Goal: Task Accomplishment & Management: Manage account settings

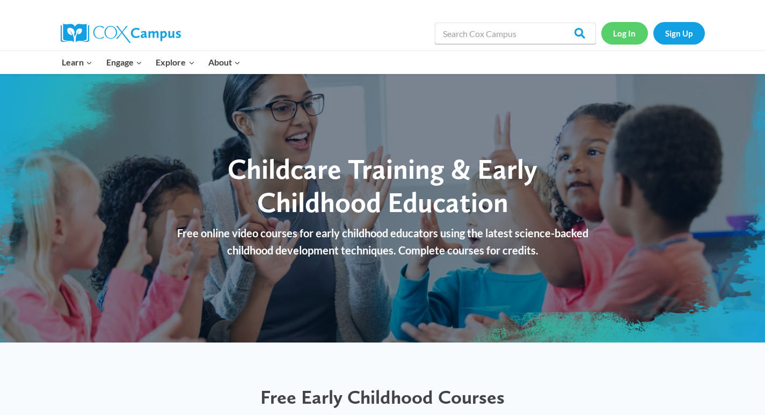
click at [621, 35] on link "Log In" at bounding box center [624, 33] width 47 height 22
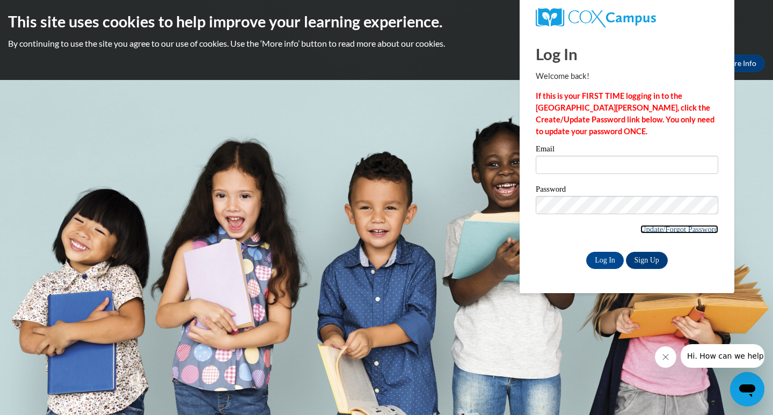
click at [665, 226] on link "Update/Forgot Password" at bounding box center [679, 229] width 78 height 9
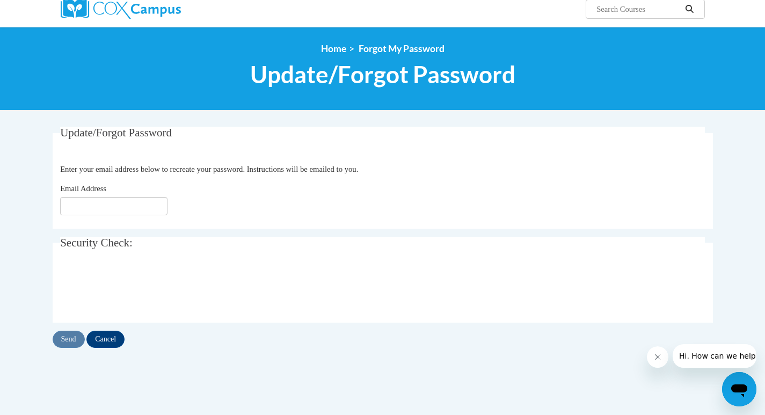
scroll to position [107, 0]
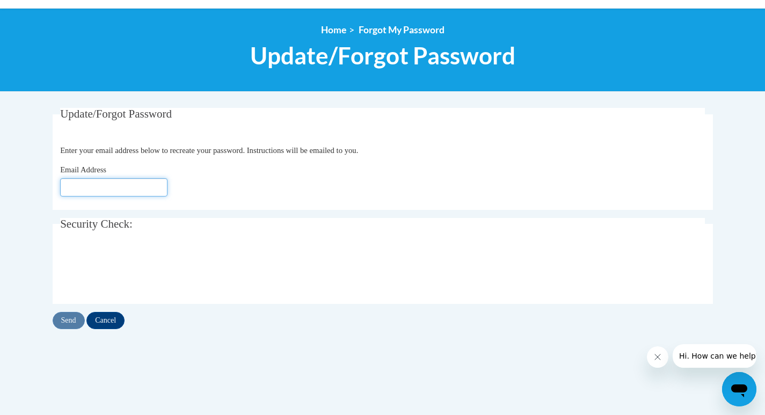
click at [87, 187] on input "Email Address" at bounding box center [113, 187] width 107 height 18
type input "jennyc@agri-fab.com"
click at [77, 321] on input "Send" at bounding box center [69, 320] width 32 height 17
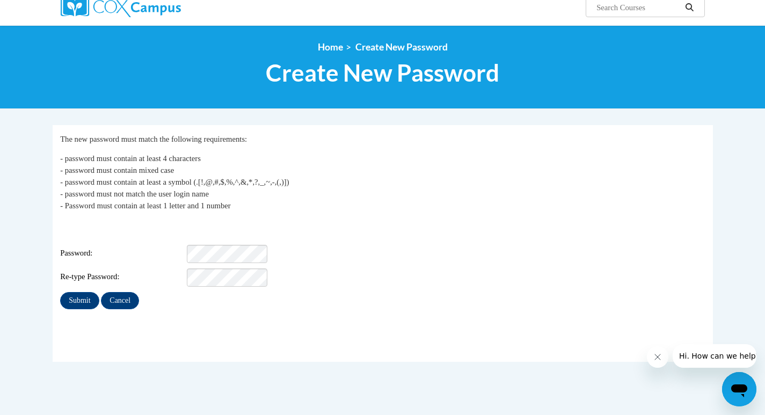
scroll to position [107, 0]
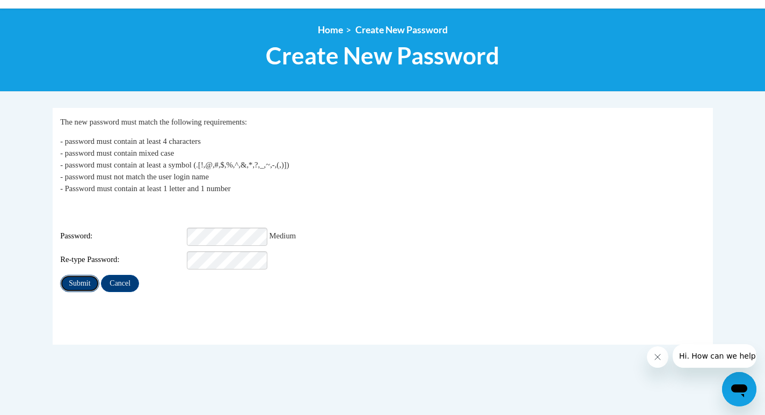
click at [76, 275] on input "Submit" at bounding box center [79, 283] width 39 height 17
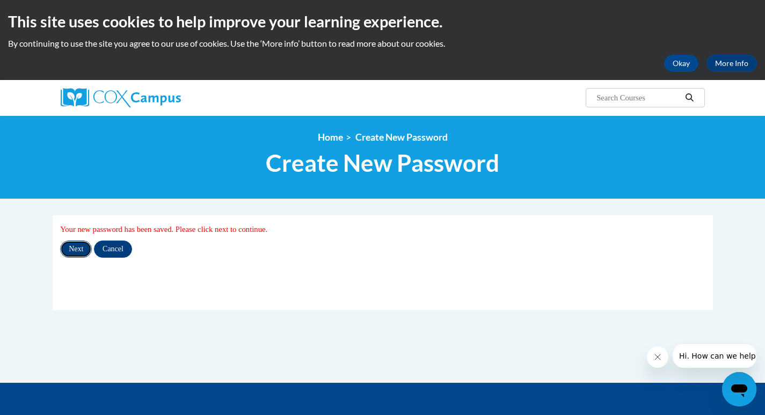
click at [71, 244] on input "Next" at bounding box center [76, 248] width 32 height 17
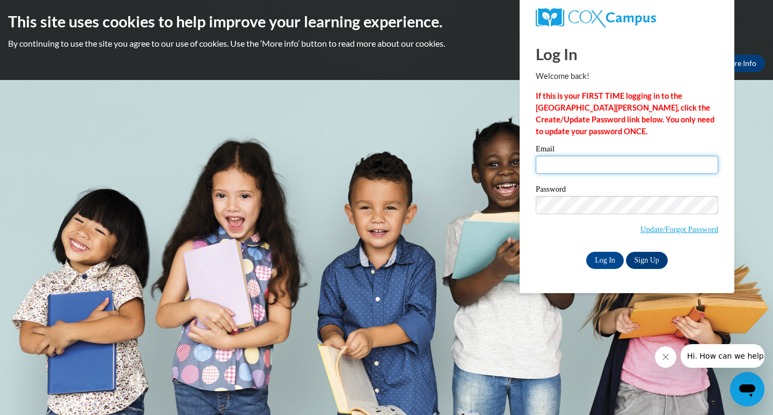
click at [556, 159] on input "Email" at bounding box center [626, 165] width 182 height 18
type input "[EMAIL_ADDRESS][DOMAIN_NAME]"
click at [603, 257] on input "Log In" at bounding box center [605, 260] width 38 height 17
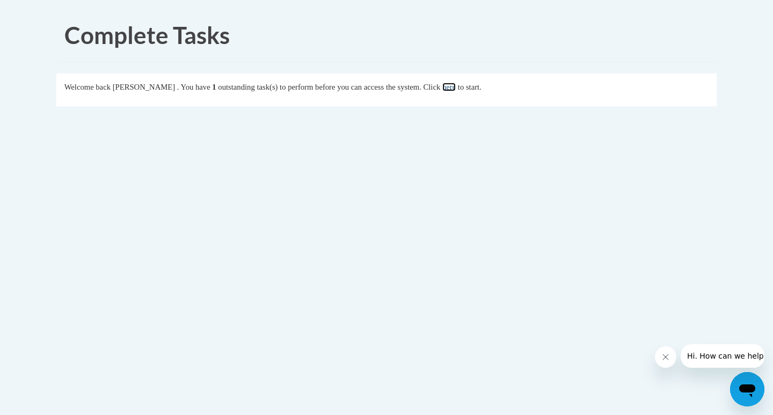
click at [455, 85] on link "here" at bounding box center [448, 87] width 13 height 9
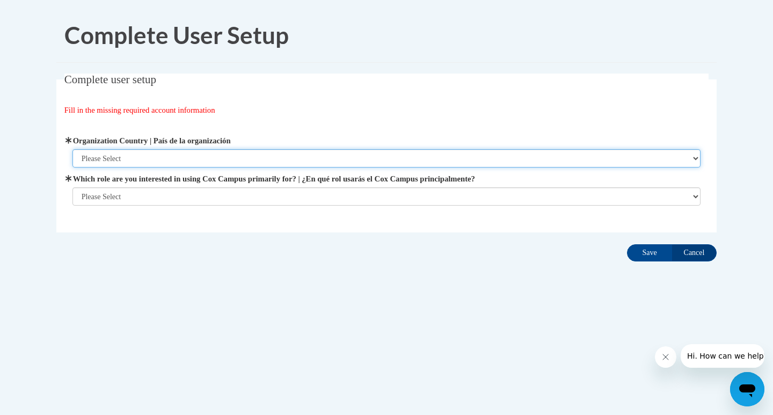
click at [88, 158] on select "Please Select [GEOGRAPHIC_DATA] | [GEOGRAPHIC_DATA] Outside of [GEOGRAPHIC_DATA…" at bounding box center [386, 158] width 628 height 18
select select "ad49bcad-a171-4b2e-b99c-48b446064914"
click at [72, 149] on select "Please Select [GEOGRAPHIC_DATA] | [GEOGRAPHIC_DATA] Outside of [GEOGRAPHIC_DATA…" at bounding box center [386, 158] width 628 height 18
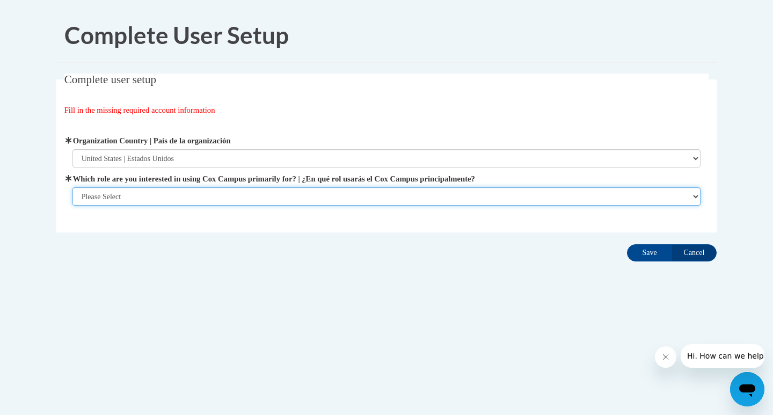
click at [84, 197] on select "Please Select College/University | Colegio/Universidad Community/Nonprofit Part…" at bounding box center [386, 196] width 628 height 18
select select "fbf2d438-af2f-41f8-98f1-81c410e29de3"
click at [72, 205] on select "Please Select College/University | Colegio/Universidad Community/Nonprofit Part…" at bounding box center [386, 196] width 628 height 18
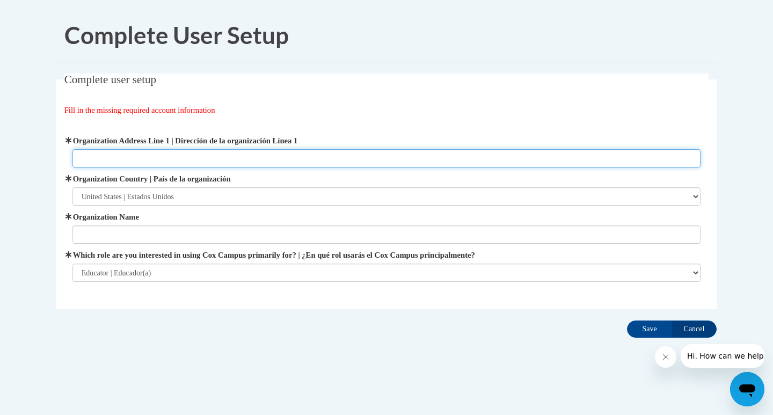
click at [92, 156] on input "Organization Address Line 1 | Dirección de la organización Línea 1" at bounding box center [386, 158] width 628 height 18
type input "P"
type input "[STREET_ADDRESS][PERSON_NAME]"
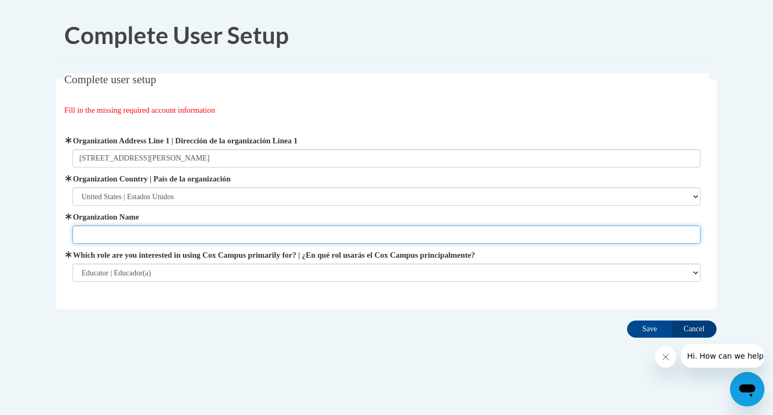
click at [93, 238] on input "Organization Name" at bounding box center [386, 234] width 628 height 18
type input "Proto-Tykes Daycare"
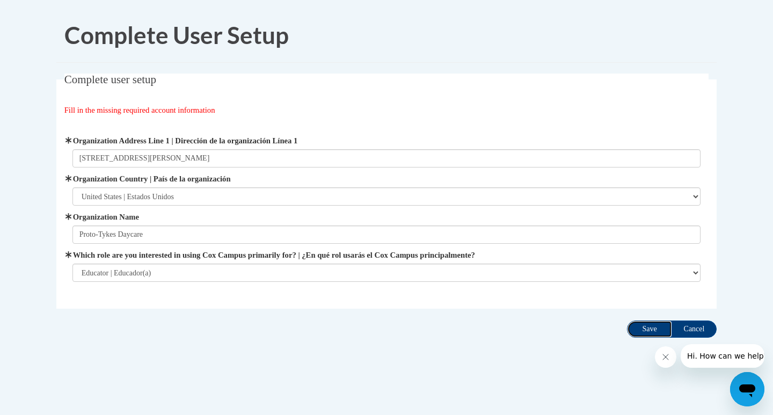
click at [646, 332] on input "Save" at bounding box center [649, 328] width 45 height 17
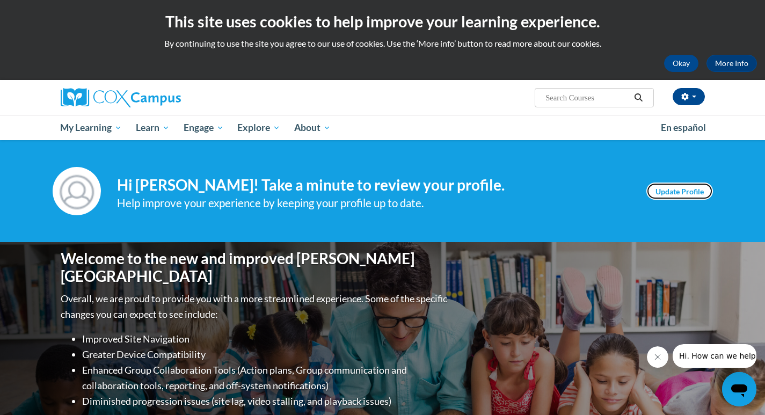
click at [671, 188] on link "Update Profile" at bounding box center [679, 190] width 67 height 17
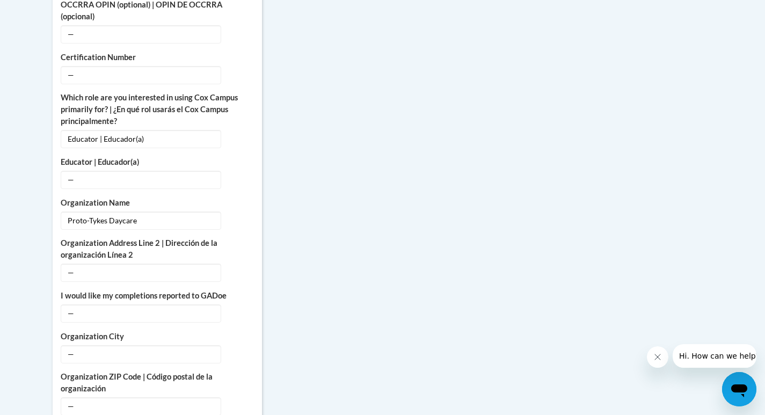
scroll to position [697, 0]
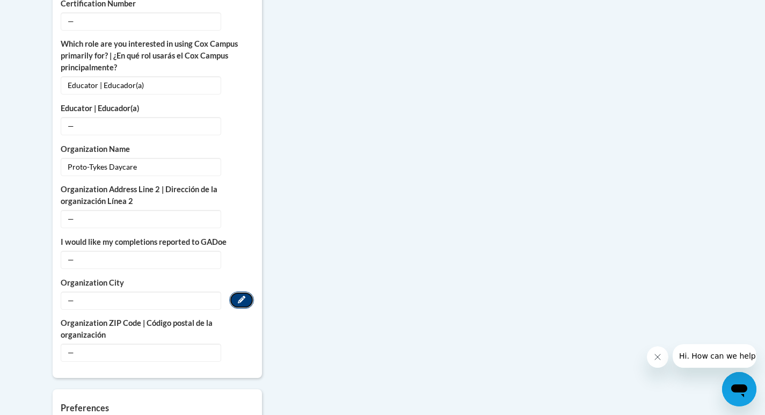
click at [238, 296] on icon "Custom profile fields" at bounding box center [242, 300] width 8 height 8
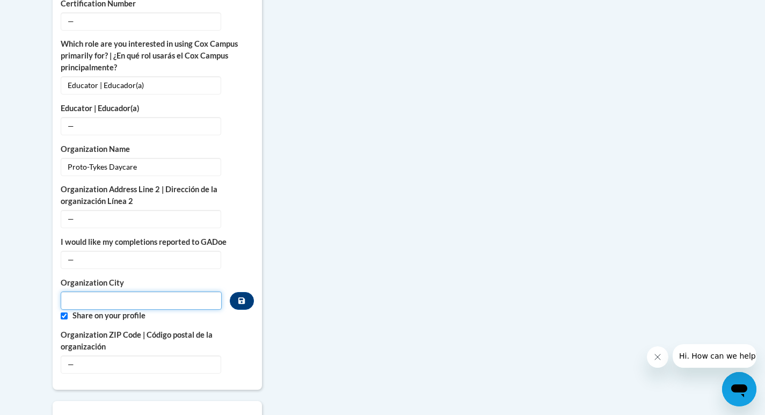
click at [87, 291] on input "Metadata input" at bounding box center [141, 300] width 161 height 18
type input "Sullivan"
click at [249, 355] on button "Edit" at bounding box center [241, 363] width 25 height 17
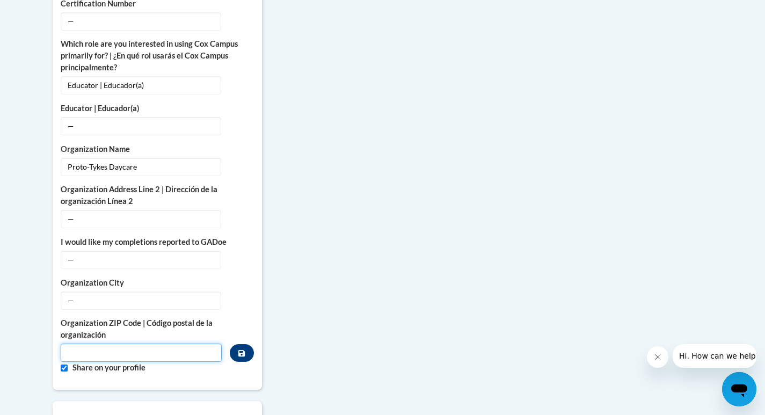
click at [101, 343] on input "Metadata input" at bounding box center [141, 352] width 161 height 18
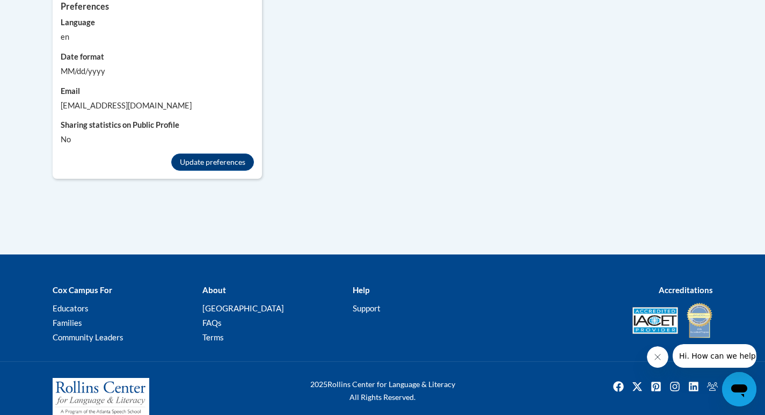
scroll to position [1116, 0]
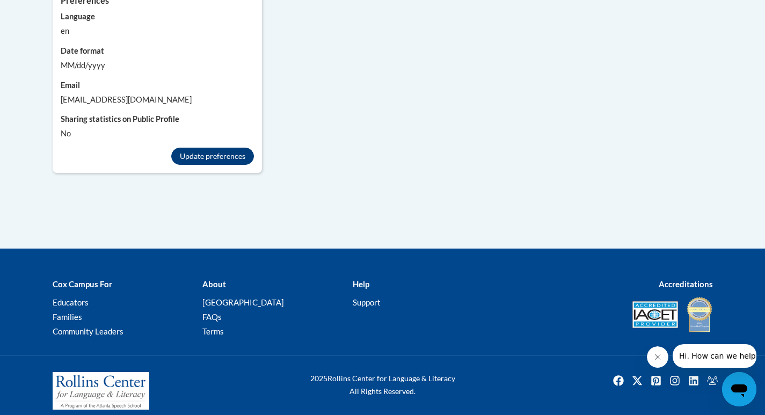
type input "61951"
click at [196, 148] on button "Update preferences" at bounding box center [212, 156] width 83 height 17
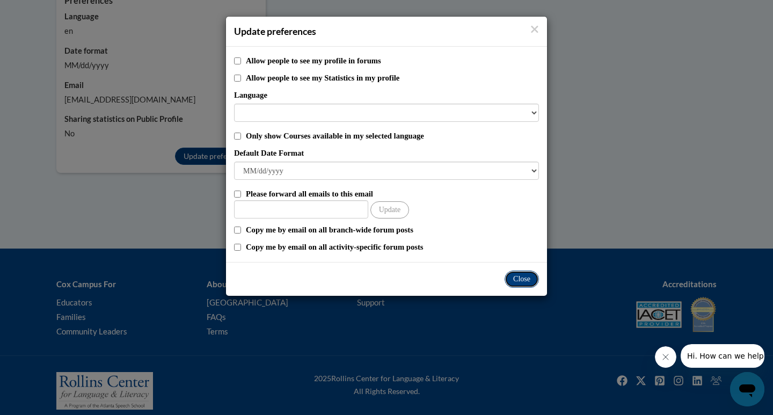
click at [521, 275] on button "Close" at bounding box center [521, 278] width 34 height 17
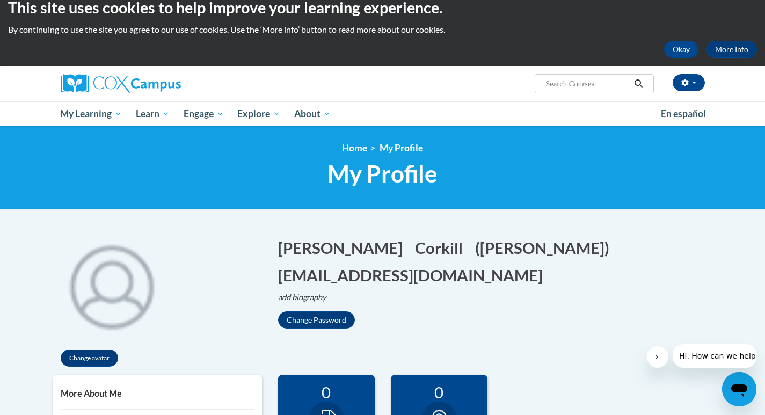
scroll to position [0, 0]
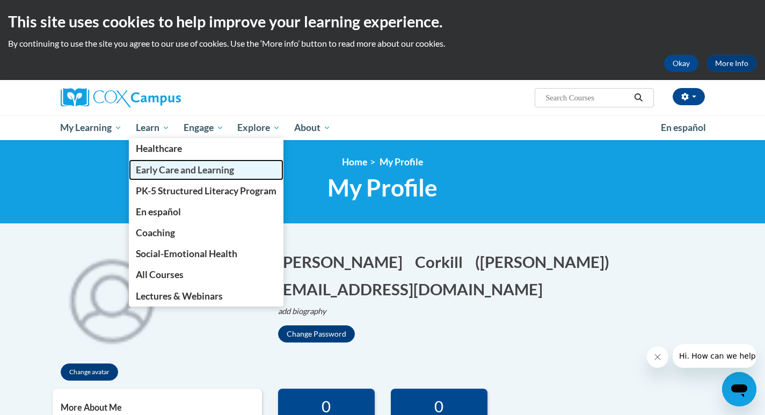
click at [165, 170] on span "Early Care and Learning" at bounding box center [185, 169] width 98 height 11
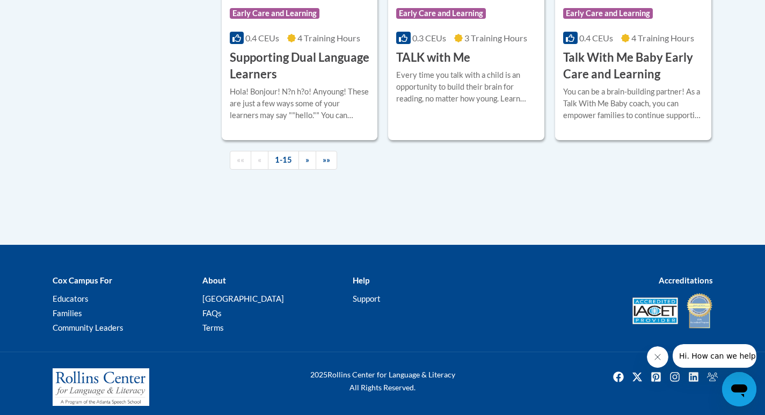
scroll to position [1717, 0]
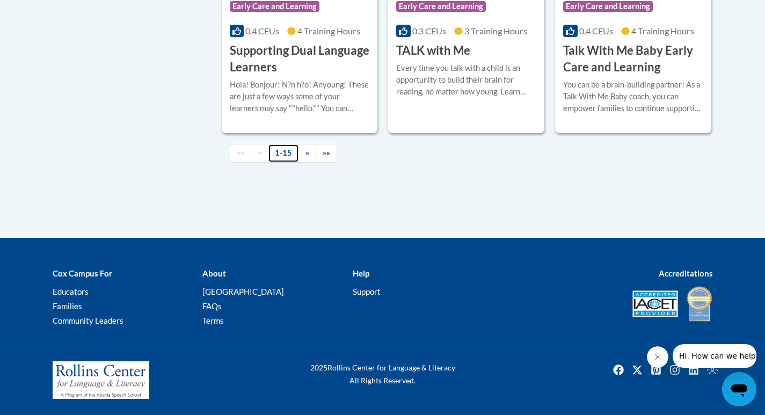
click at [283, 151] on link "1-15" at bounding box center [283, 153] width 31 height 19
click at [310, 153] on link "»" at bounding box center [307, 153] width 18 height 19
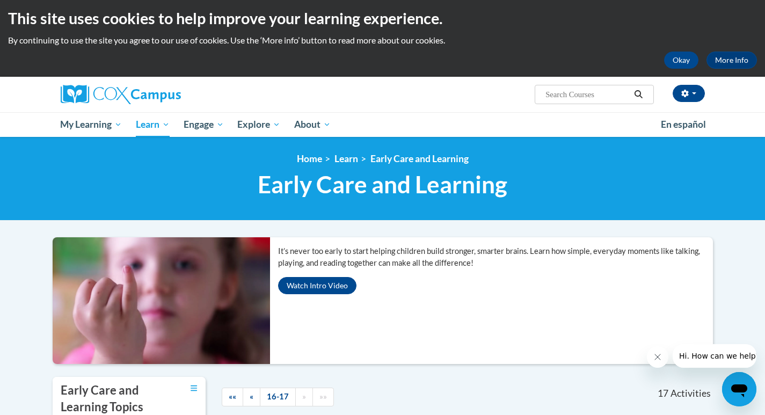
scroll to position [0, 0]
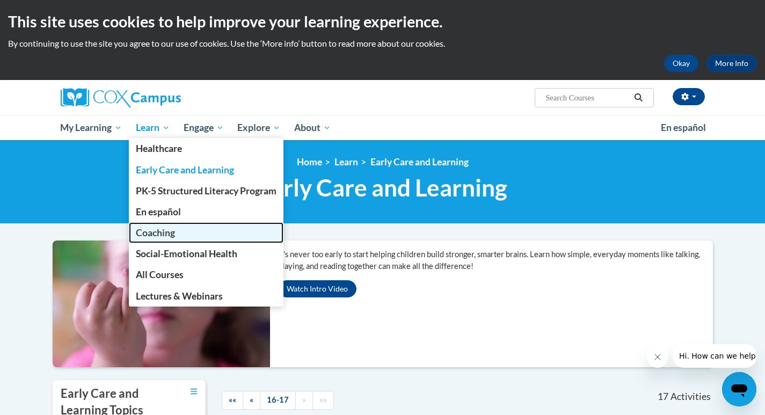
click at [167, 233] on span "Coaching" at bounding box center [155, 232] width 39 height 11
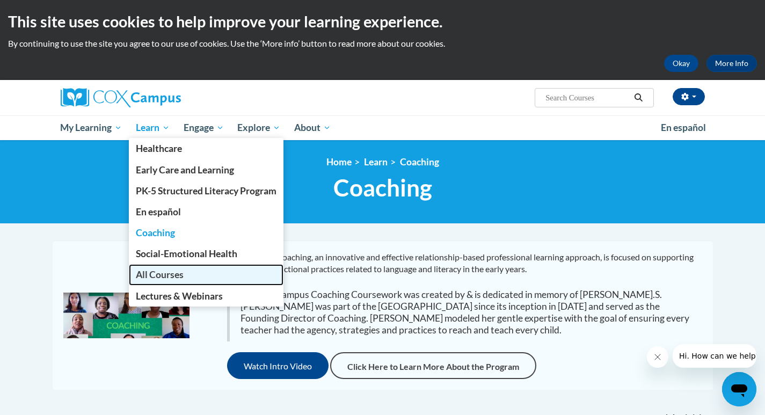
click at [168, 272] on span "All Courses" at bounding box center [160, 274] width 48 height 11
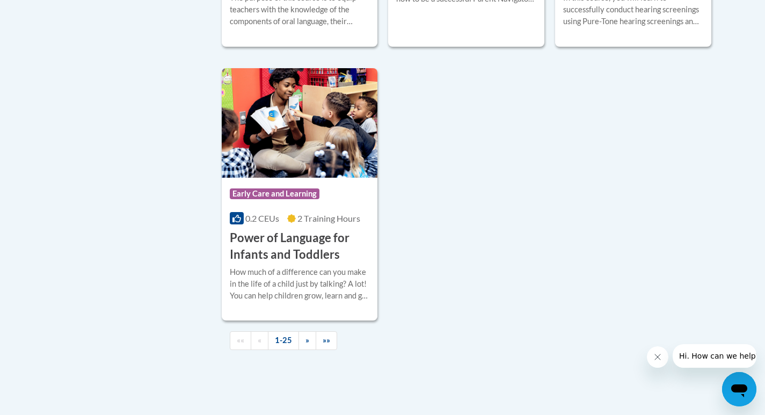
scroll to position [2522, 0]
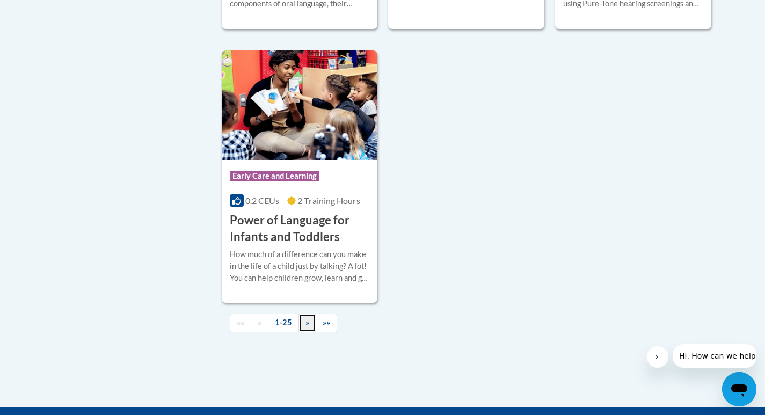
click at [310, 332] on link "»" at bounding box center [307, 322] width 18 height 19
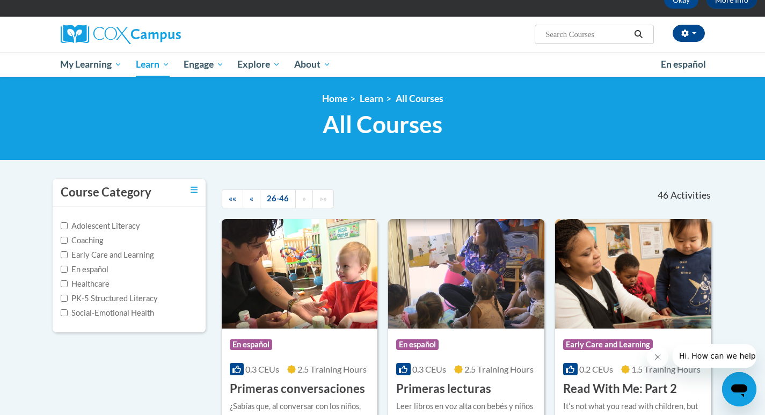
scroll to position [117, 0]
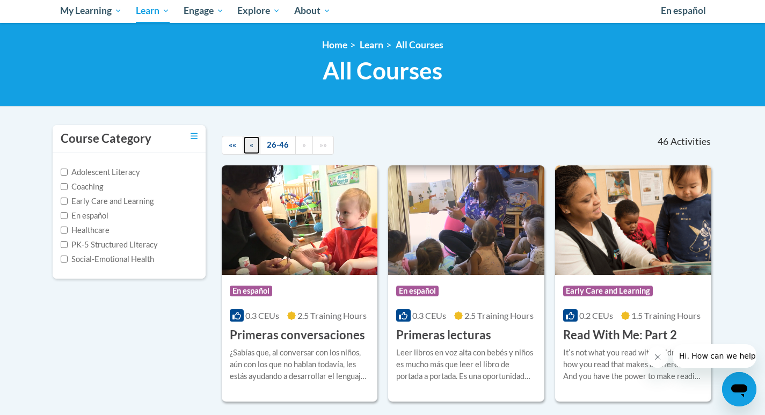
click at [247, 141] on link "«" at bounding box center [251, 145] width 18 height 19
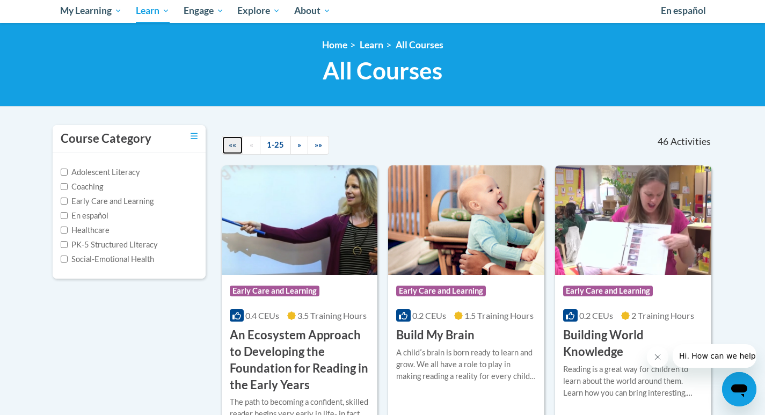
click at [226, 142] on link "««" at bounding box center [232, 145] width 21 height 19
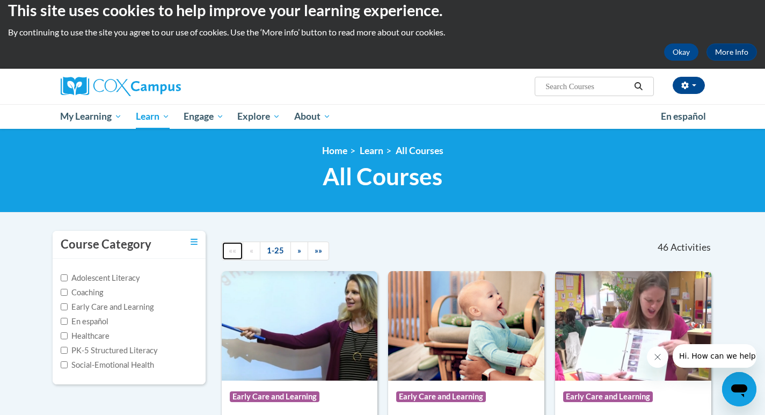
scroll to position [0, 0]
